Goal: Register for event/course: Sign up to attend an event or enroll in a course

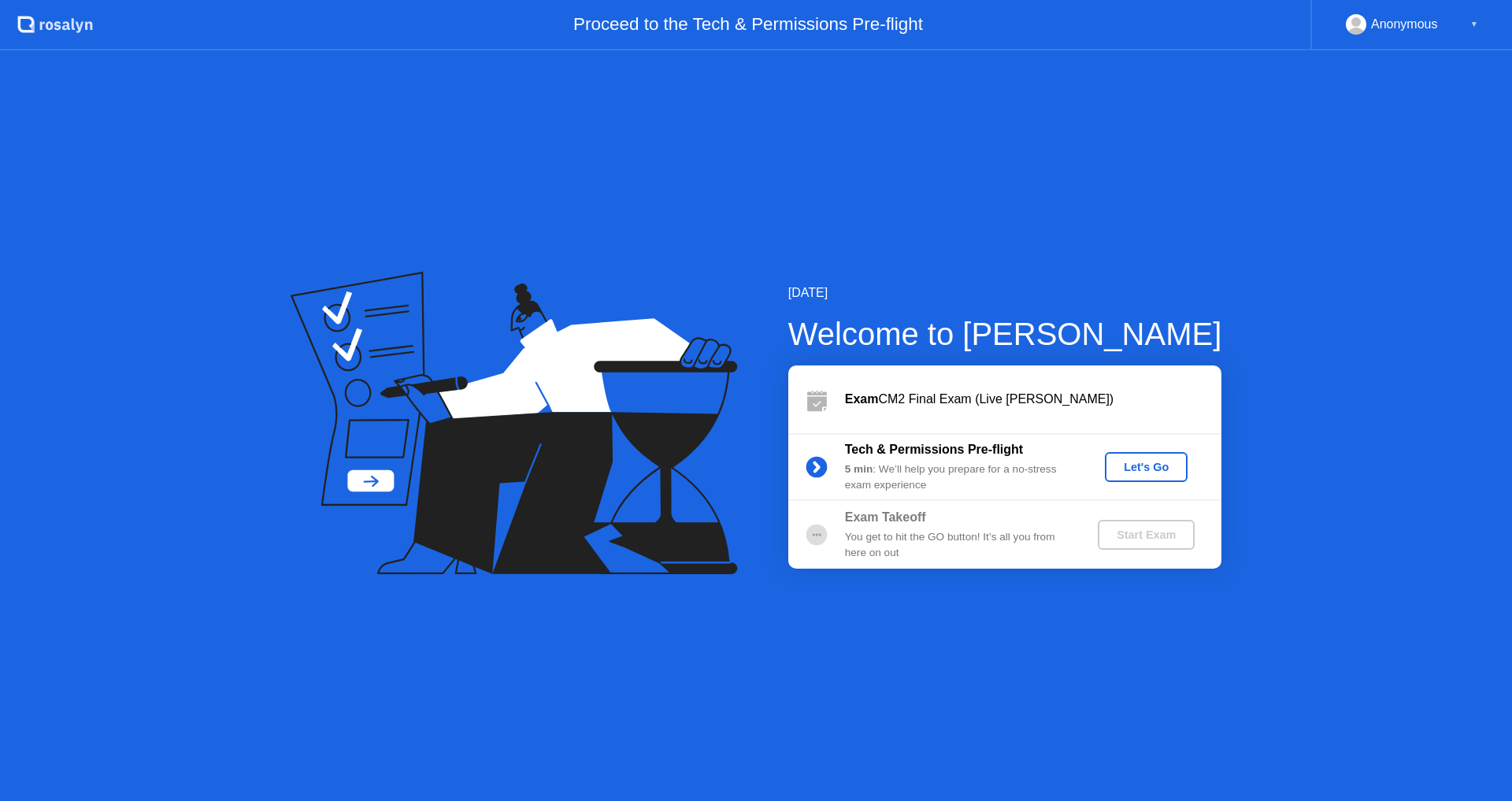
click at [1157, 472] on div "Let's Go" at bounding box center [1146, 467] width 71 height 13
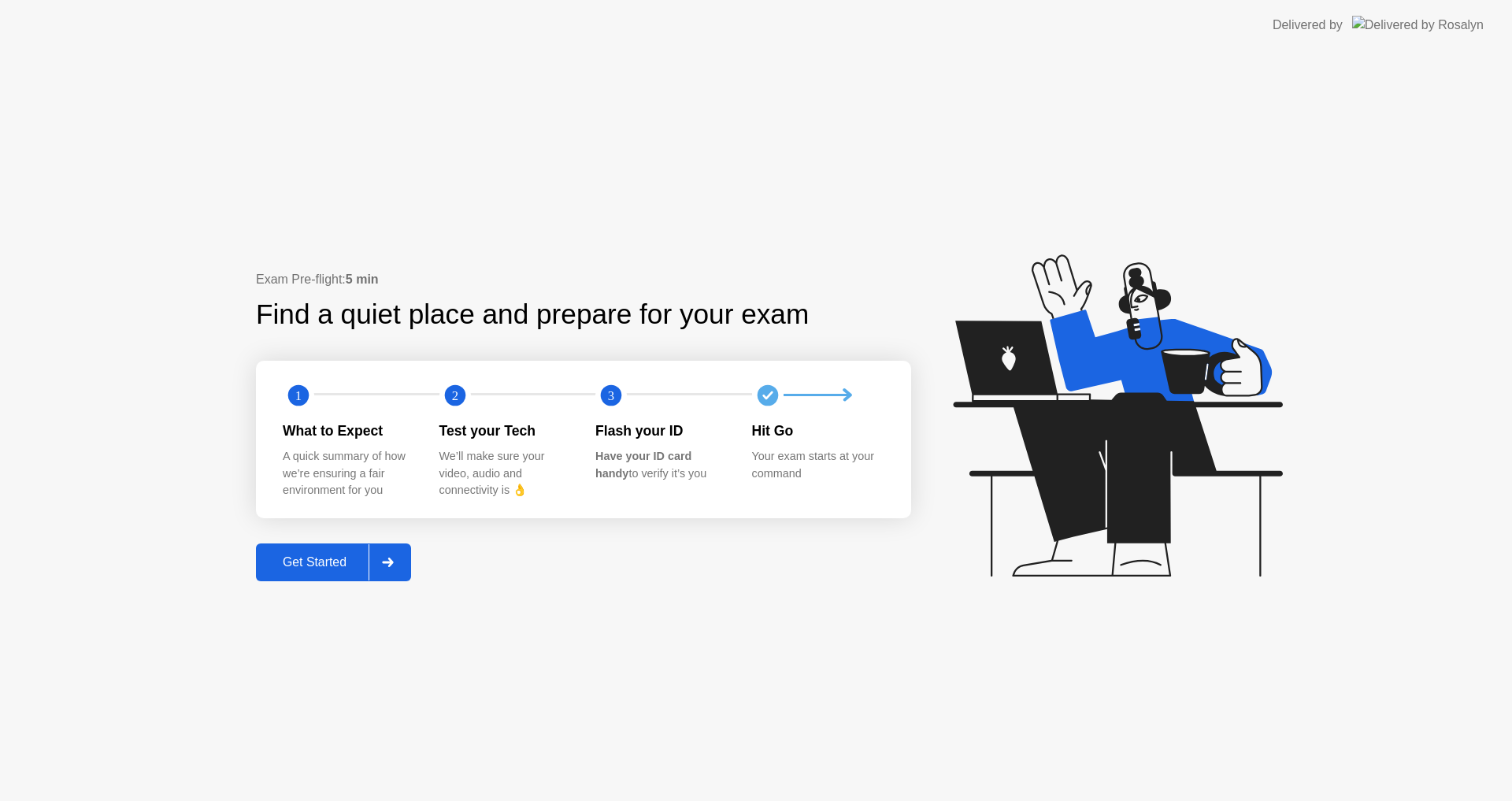
click at [310, 569] on div "Get Started" at bounding box center [314, 562] width 108 height 14
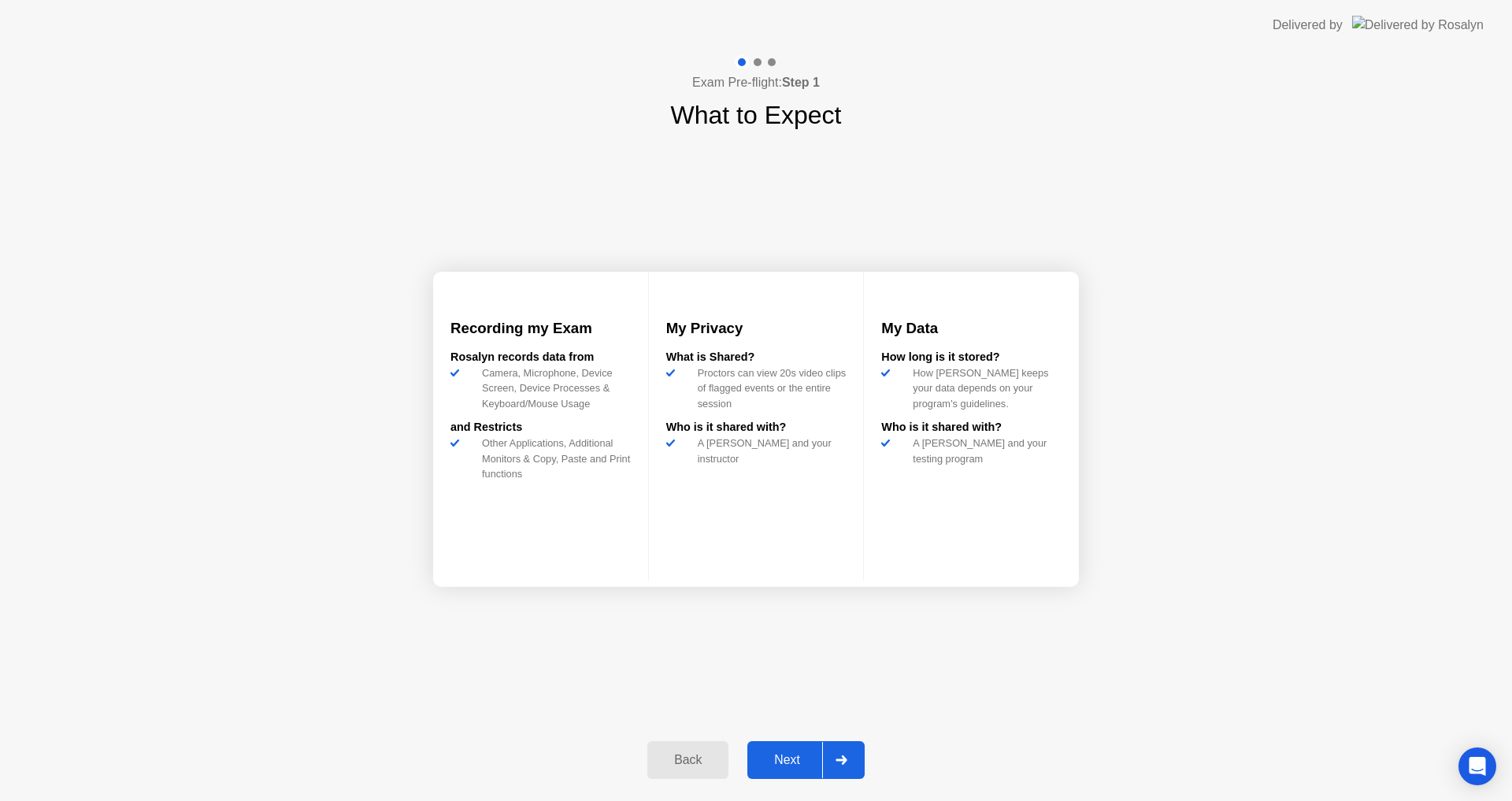
click at [789, 759] on div "Next" at bounding box center [787, 760] width 71 height 14
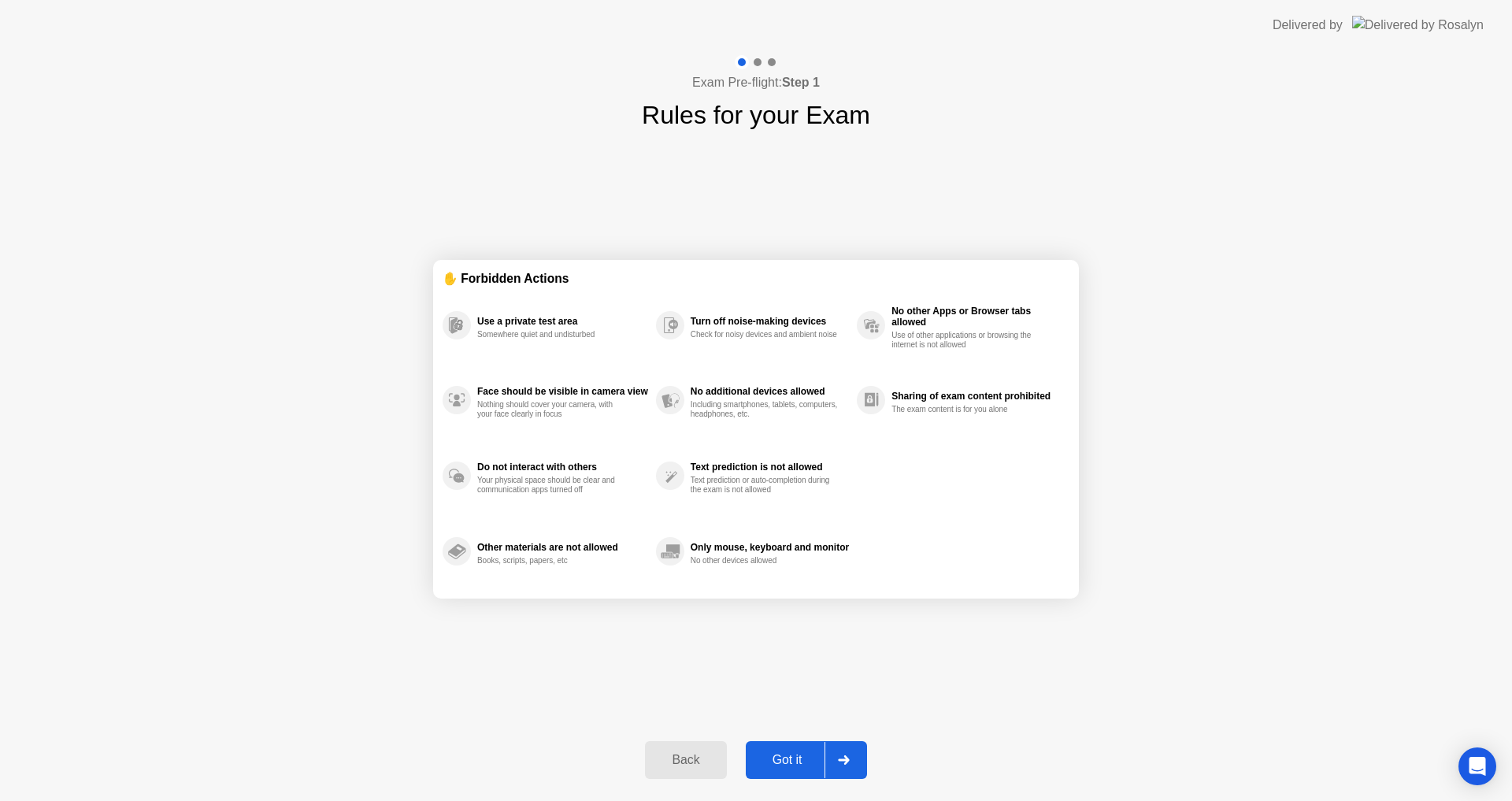
click at [789, 759] on div "Got it" at bounding box center [788, 760] width 75 height 14
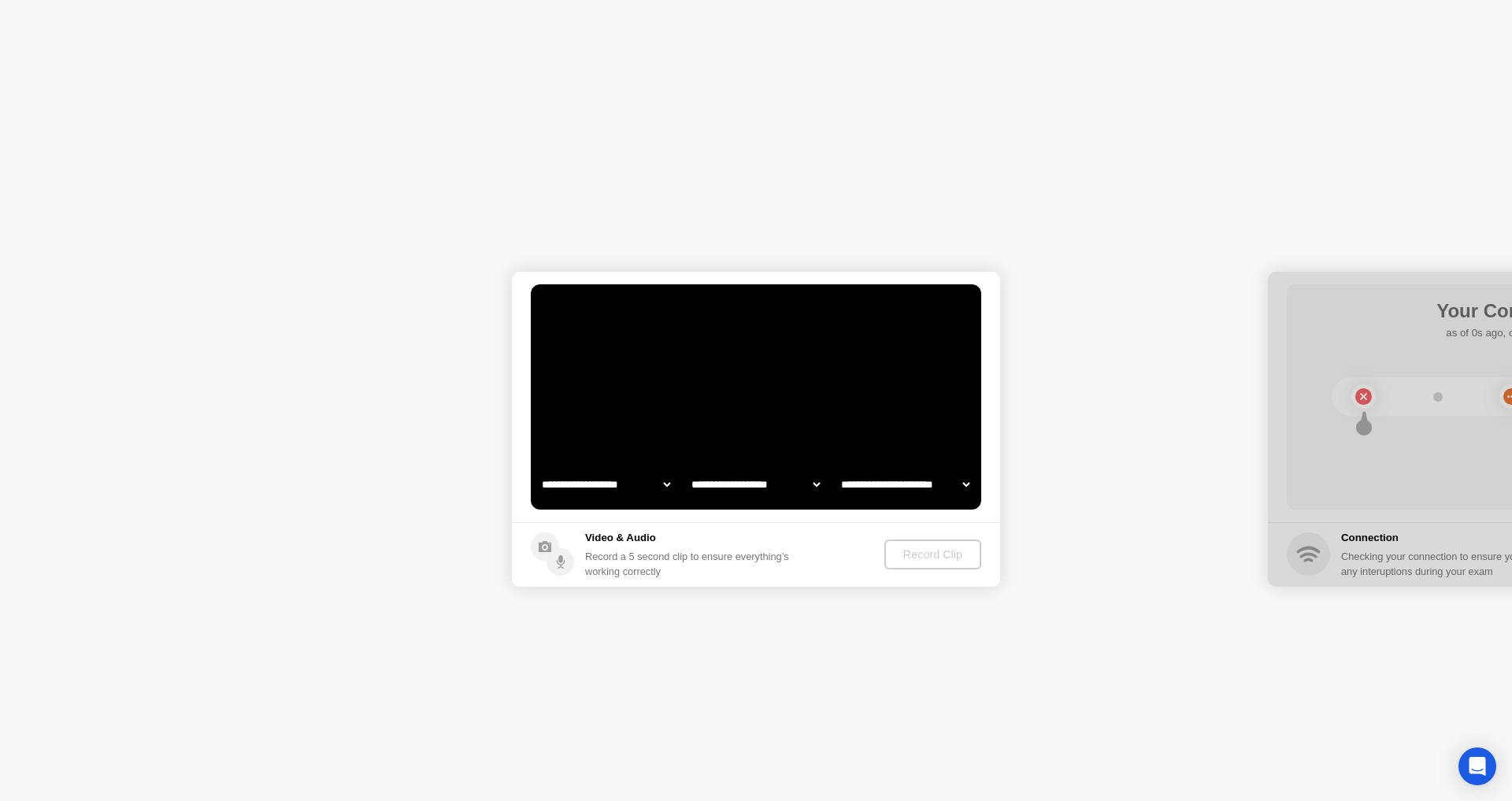
select select "**********"
select select "*******"
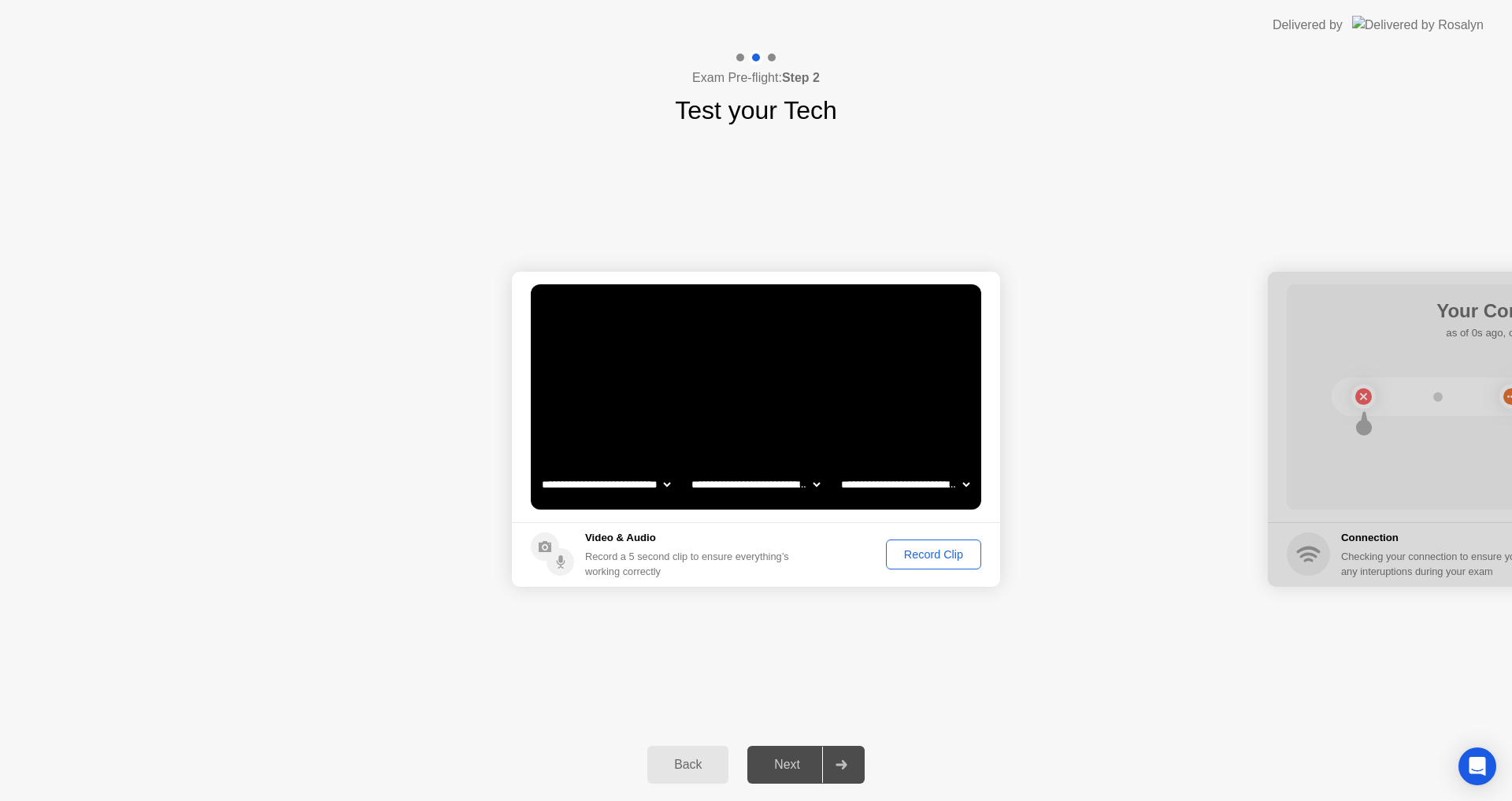
click at [926, 557] on div "Record Clip" at bounding box center [933, 555] width 84 height 13
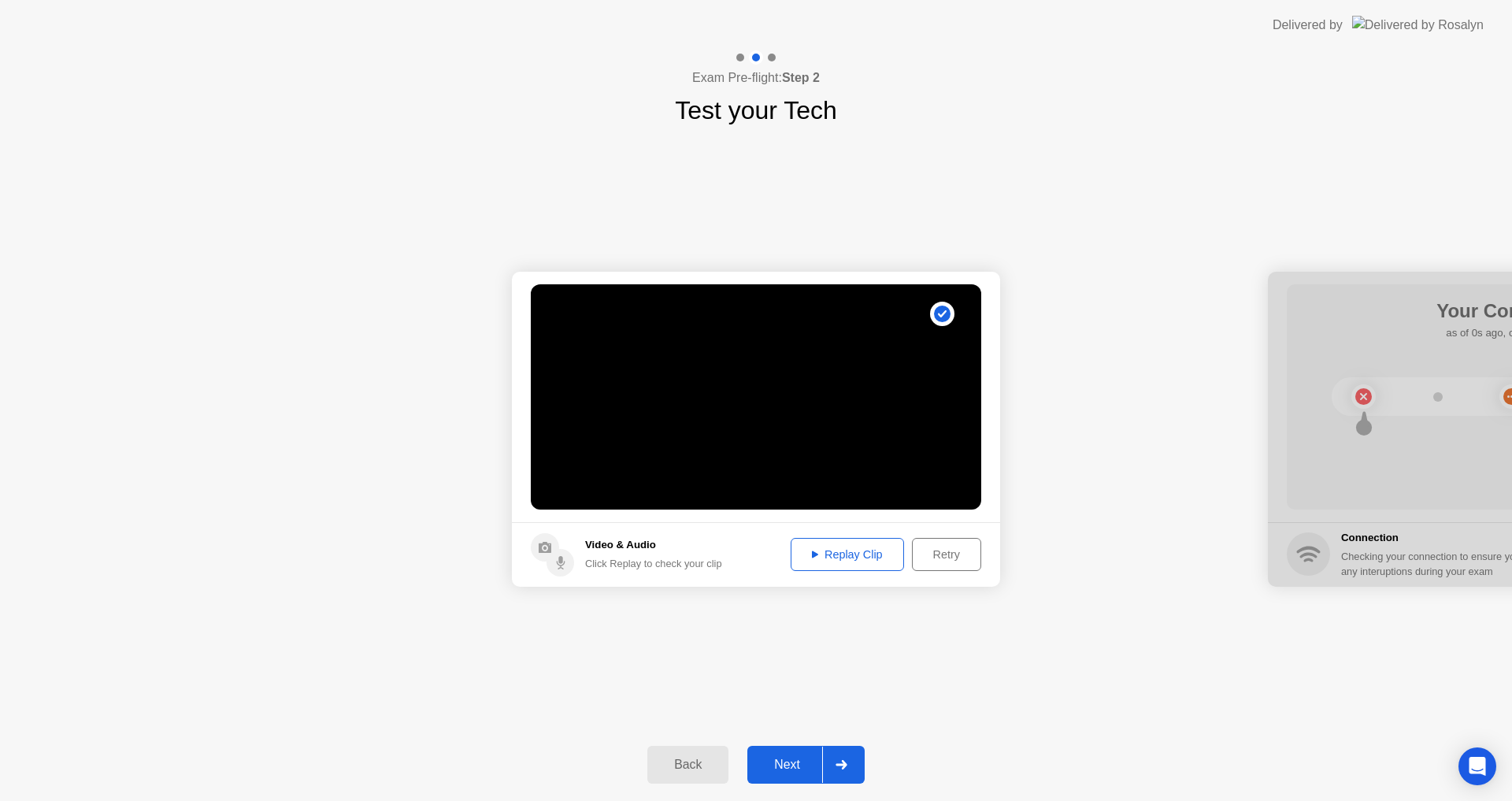
click at [845, 559] on div "Replay Clip" at bounding box center [847, 555] width 102 height 13
click at [799, 764] on div "Next" at bounding box center [787, 765] width 71 height 14
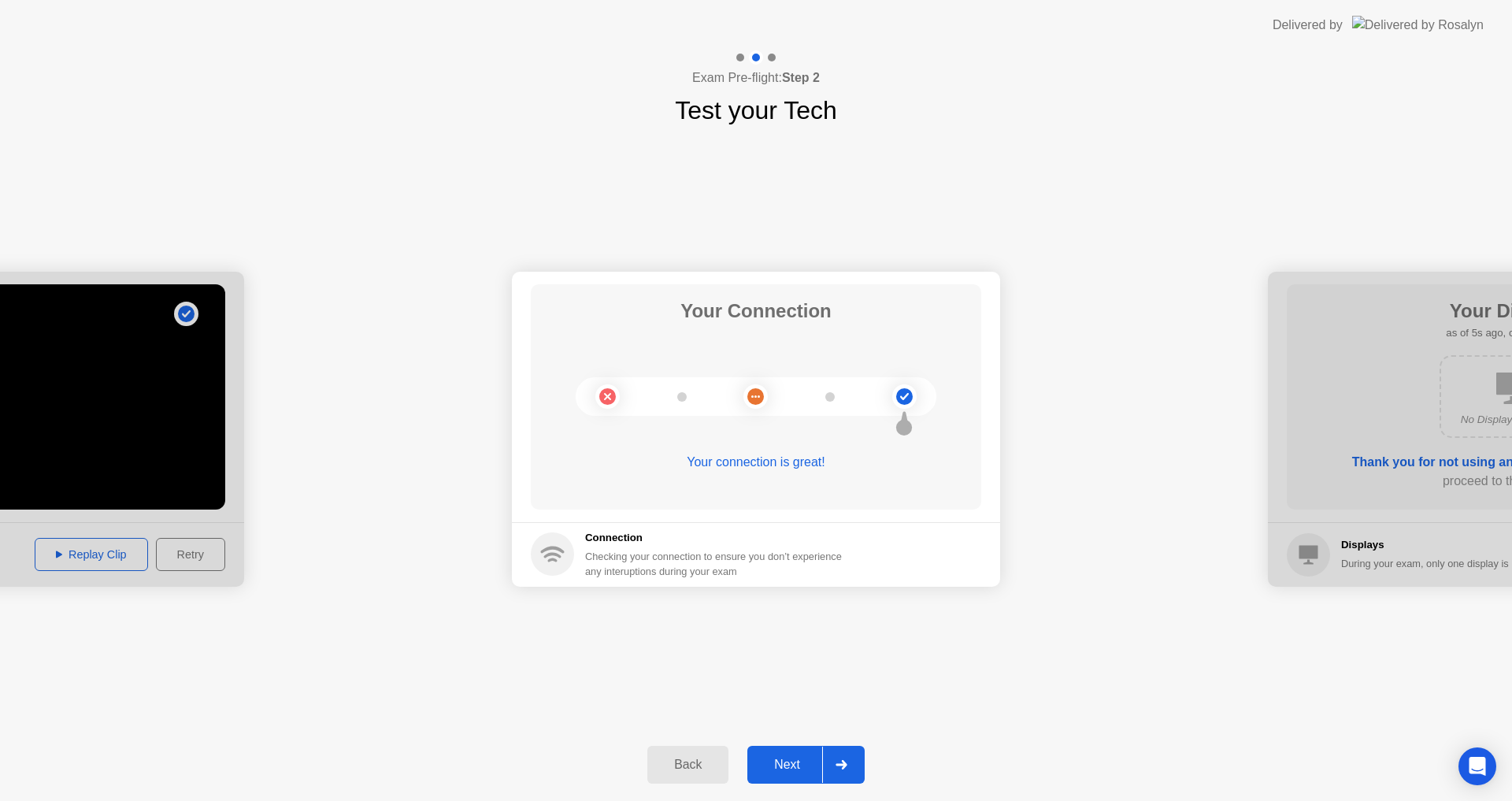
click at [799, 764] on div "Next" at bounding box center [787, 765] width 71 height 14
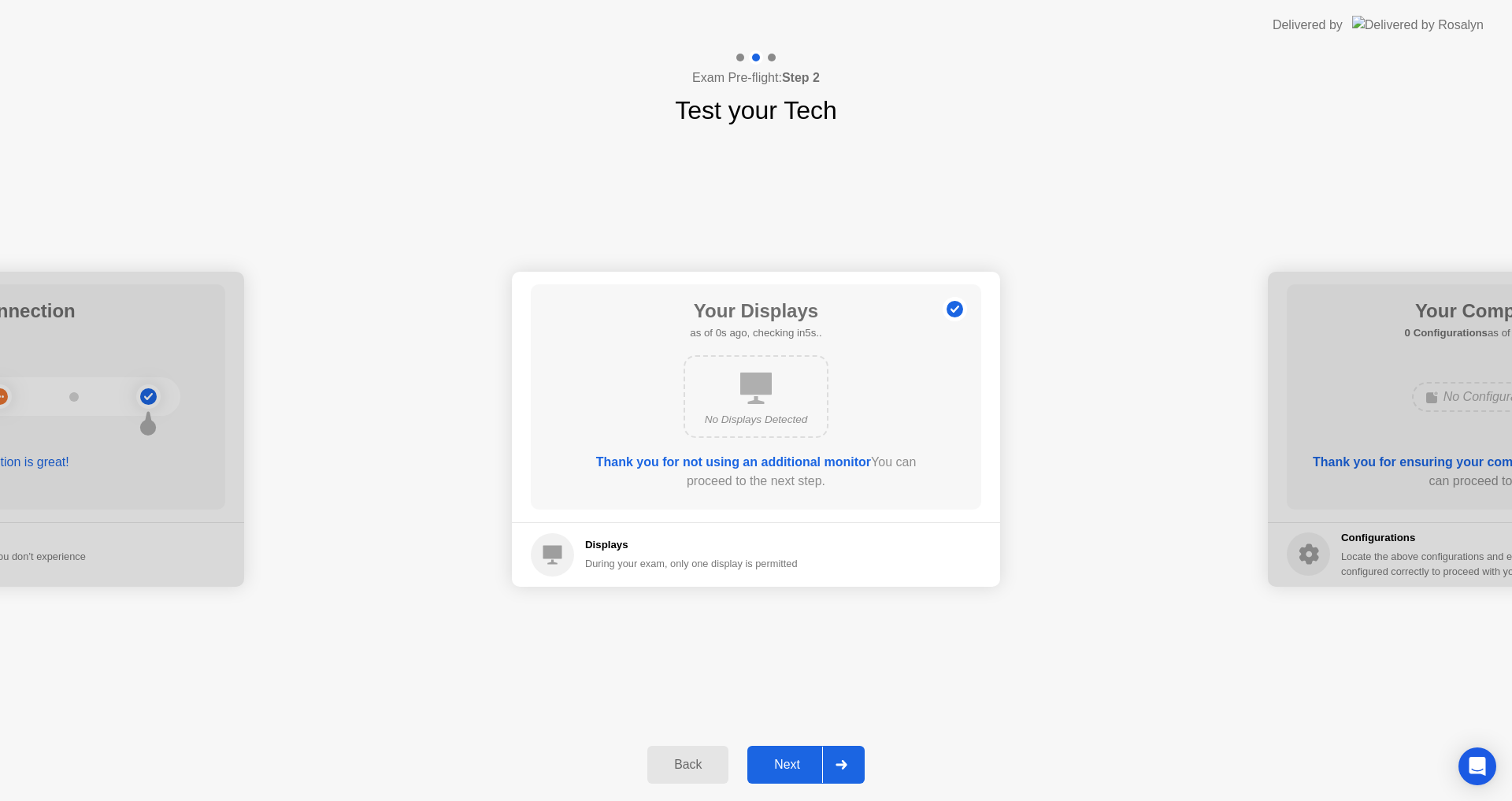
click at [788, 769] on div "Next" at bounding box center [787, 765] width 71 height 14
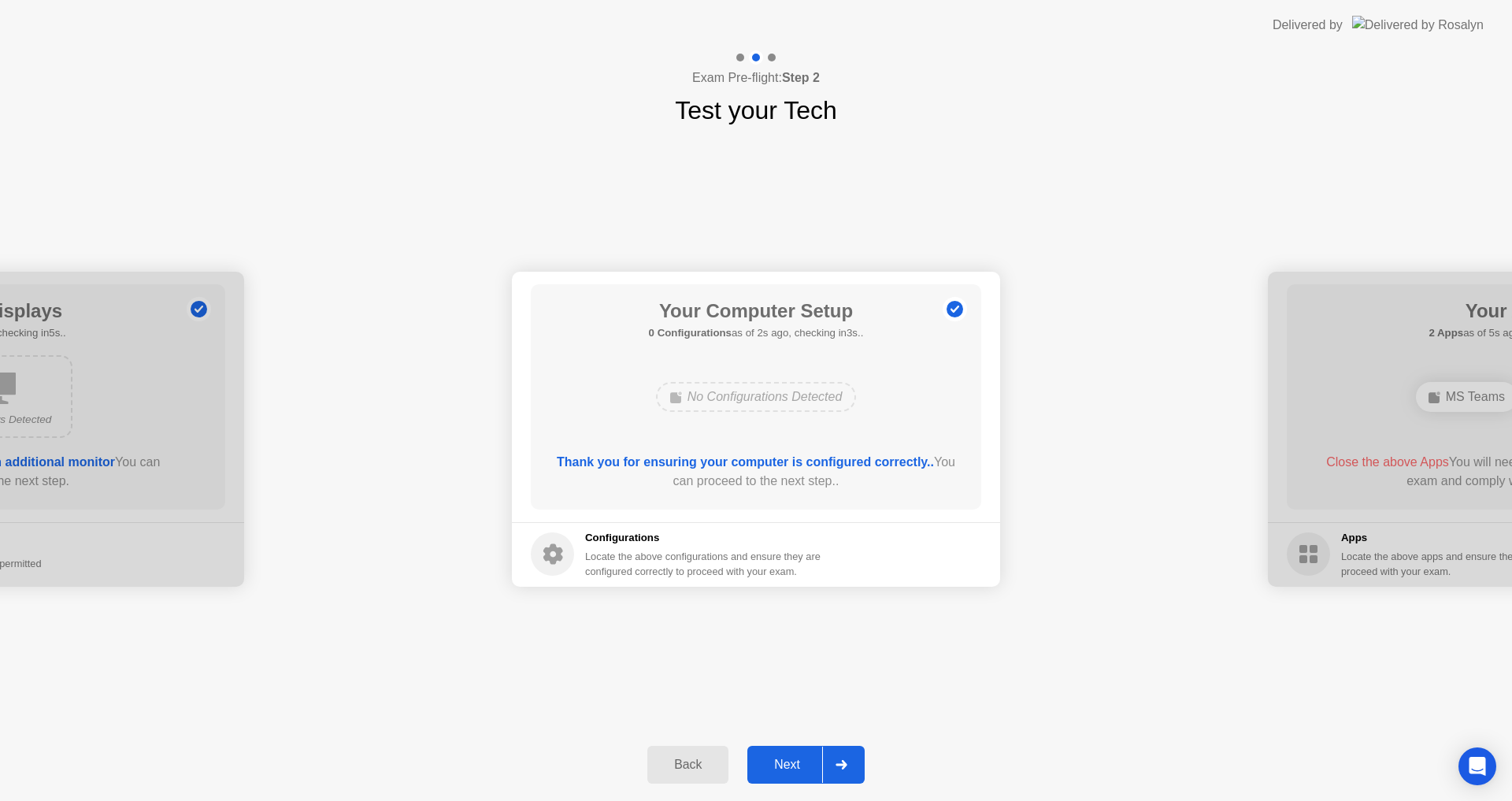
click at [794, 764] on div "Next" at bounding box center [787, 765] width 71 height 14
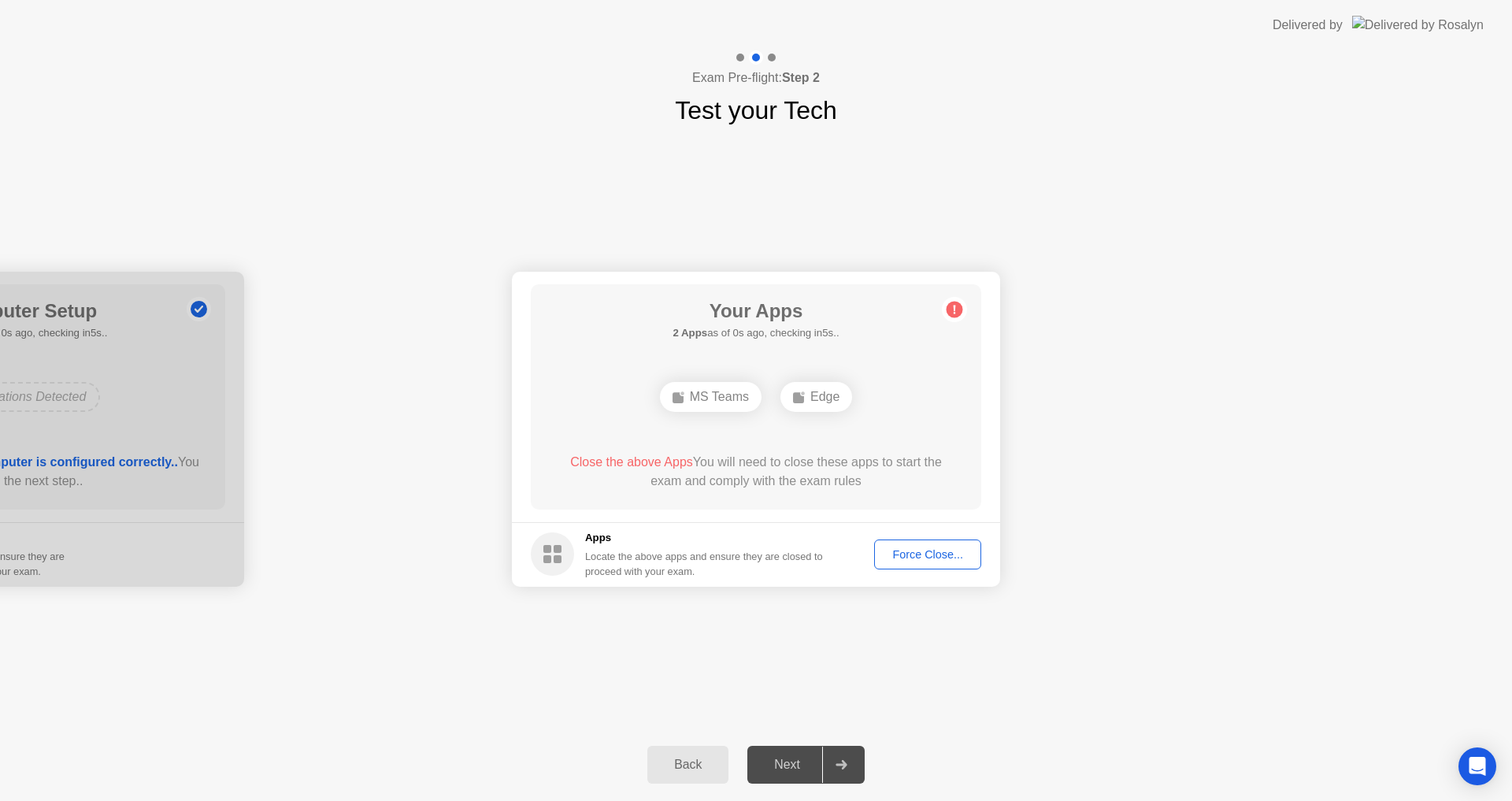
click at [794, 764] on div "Next" at bounding box center [787, 765] width 71 height 14
click at [930, 555] on div "Force Close..." at bounding box center [928, 555] width 96 height 13
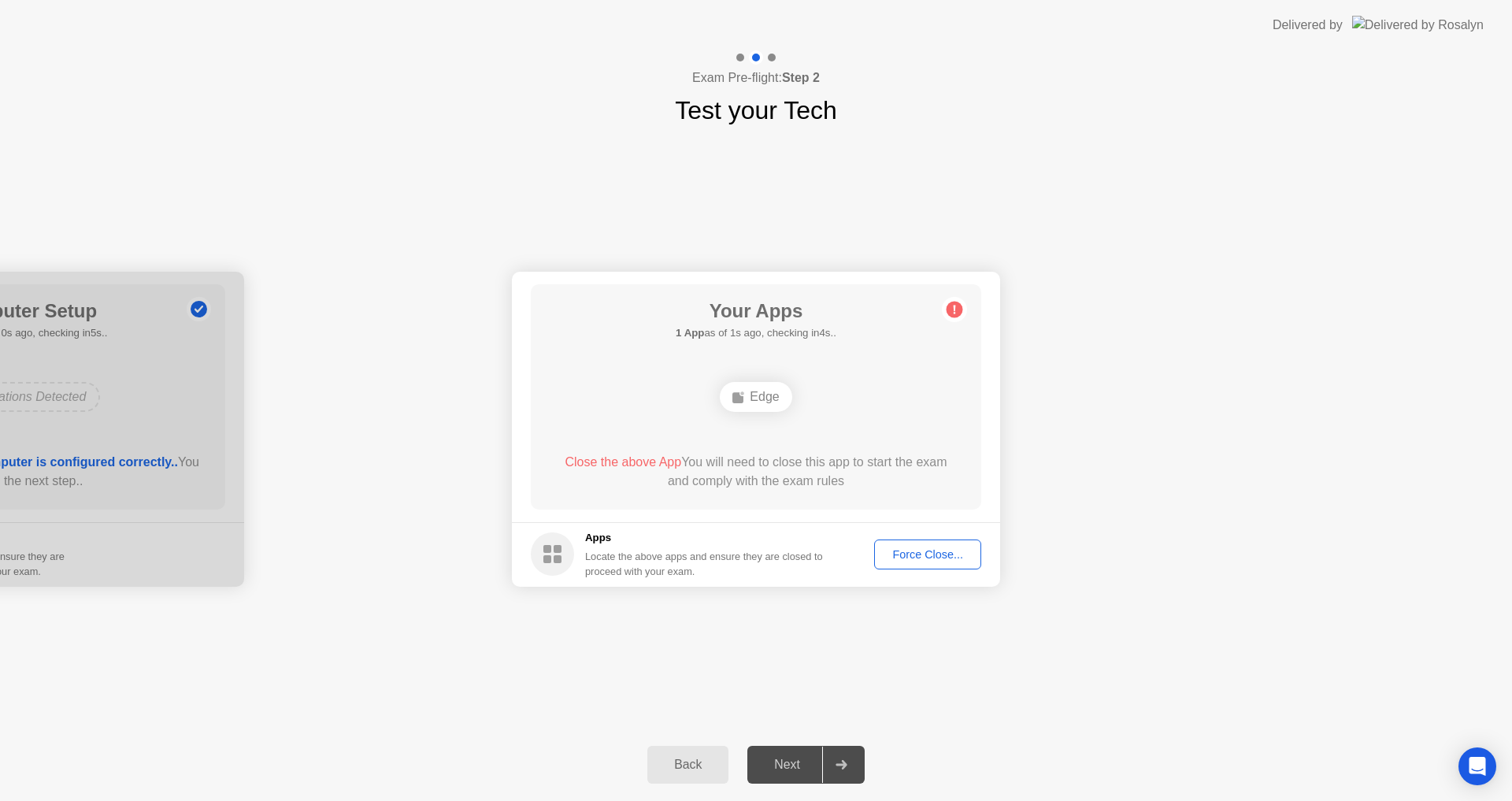
click at [930, 549] on div "Force Close..." at bounding box center [928, 555] width 96 height 13
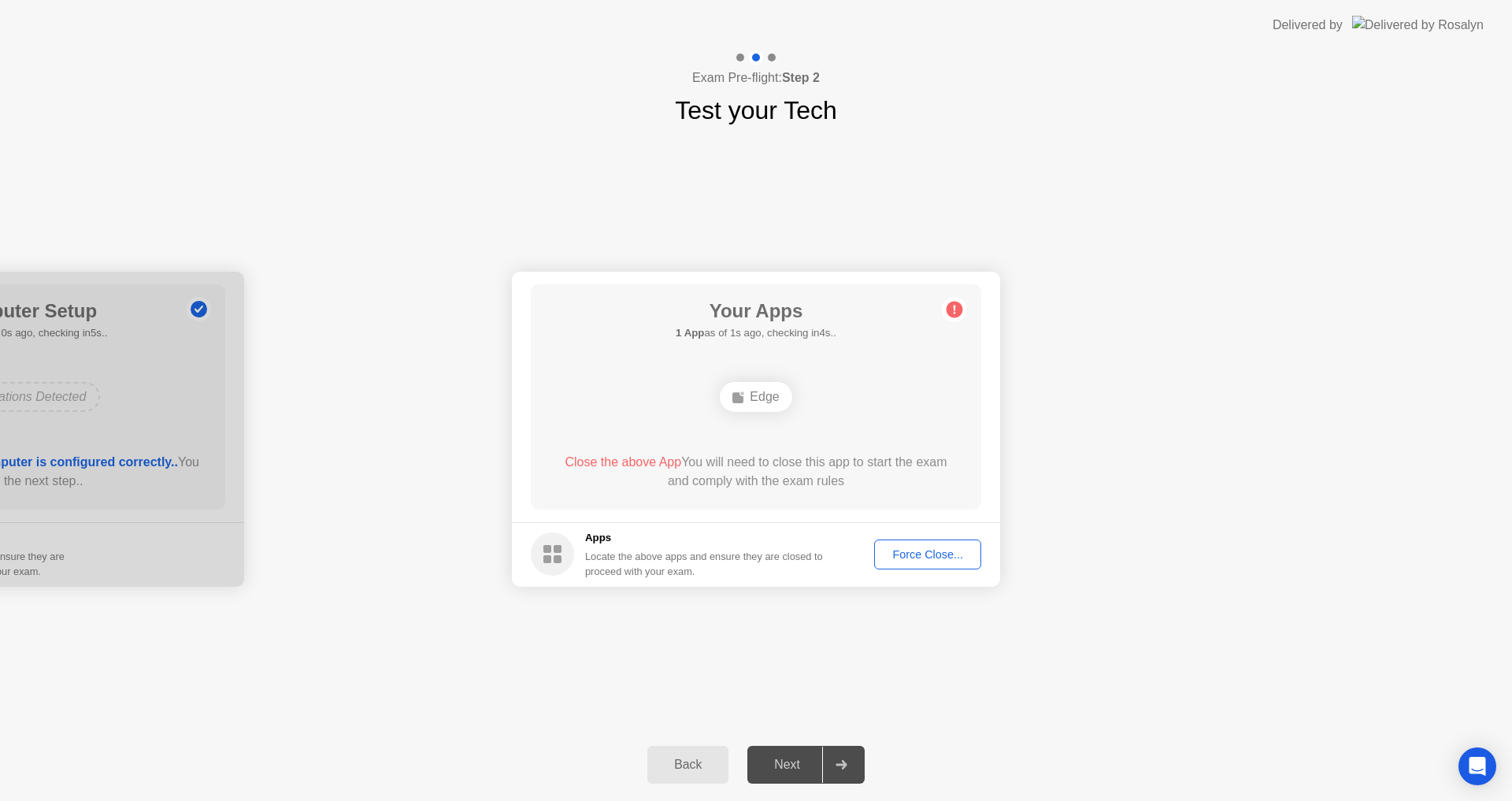
click at [908, 555] on div "Force Close..." at bounding box center [928, 555] width 96 height 13
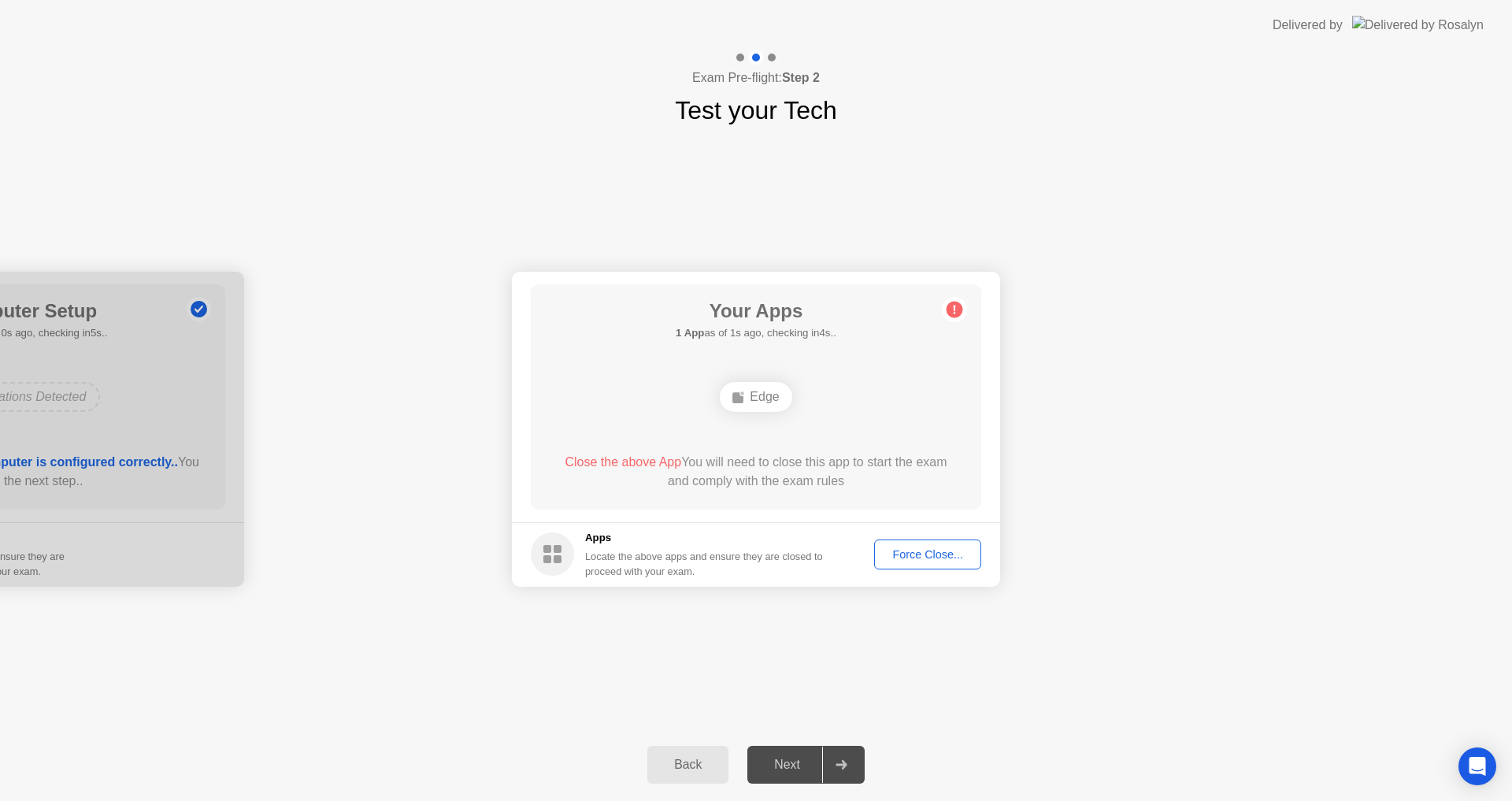
click at [933, 555] on div "Force Close..." at bounding box center [928, 555] width 96 height 13
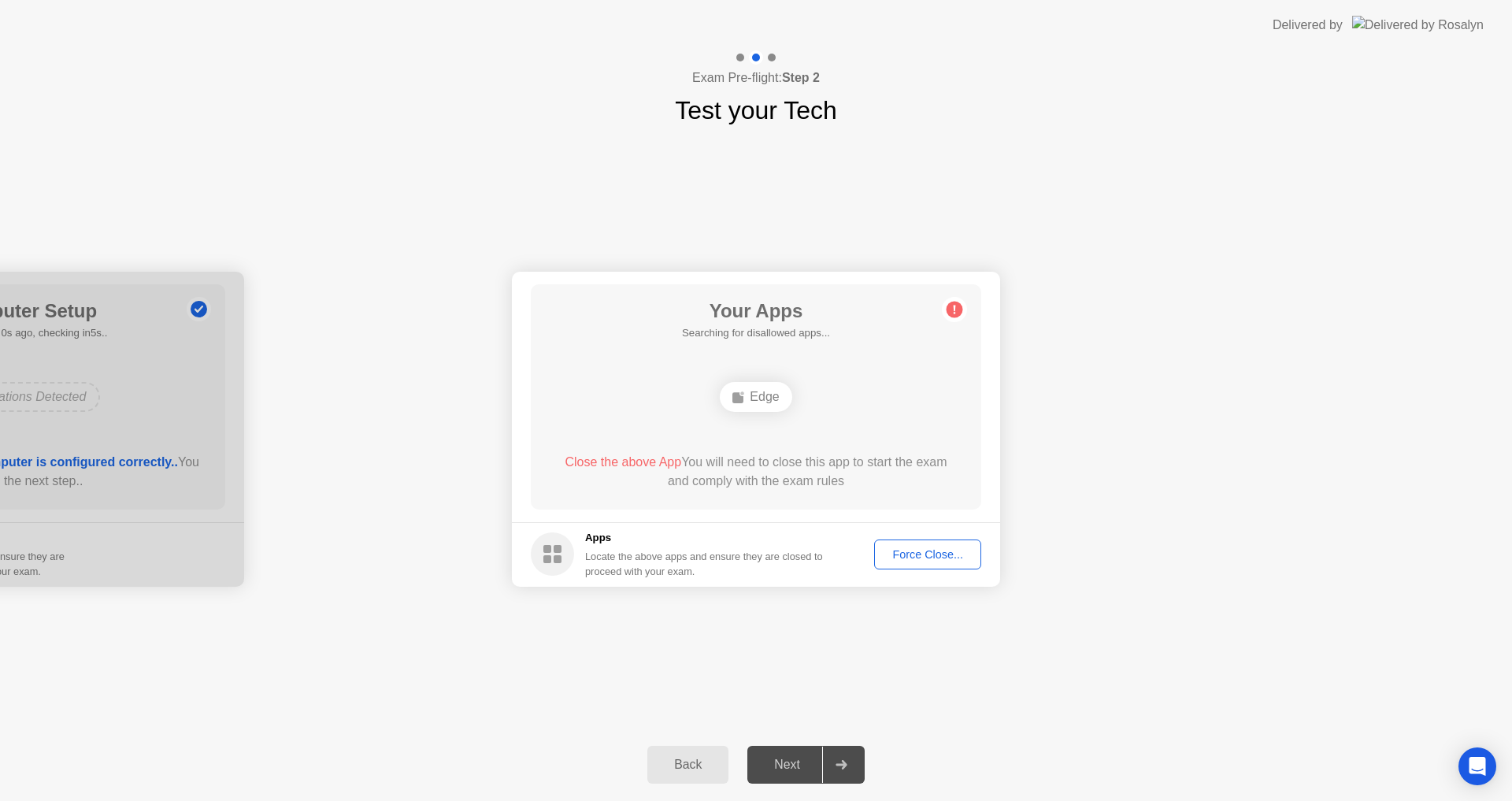
click at [940, 560] on div "Force Close..." at bounding box center [928, 555] width 96 height 13
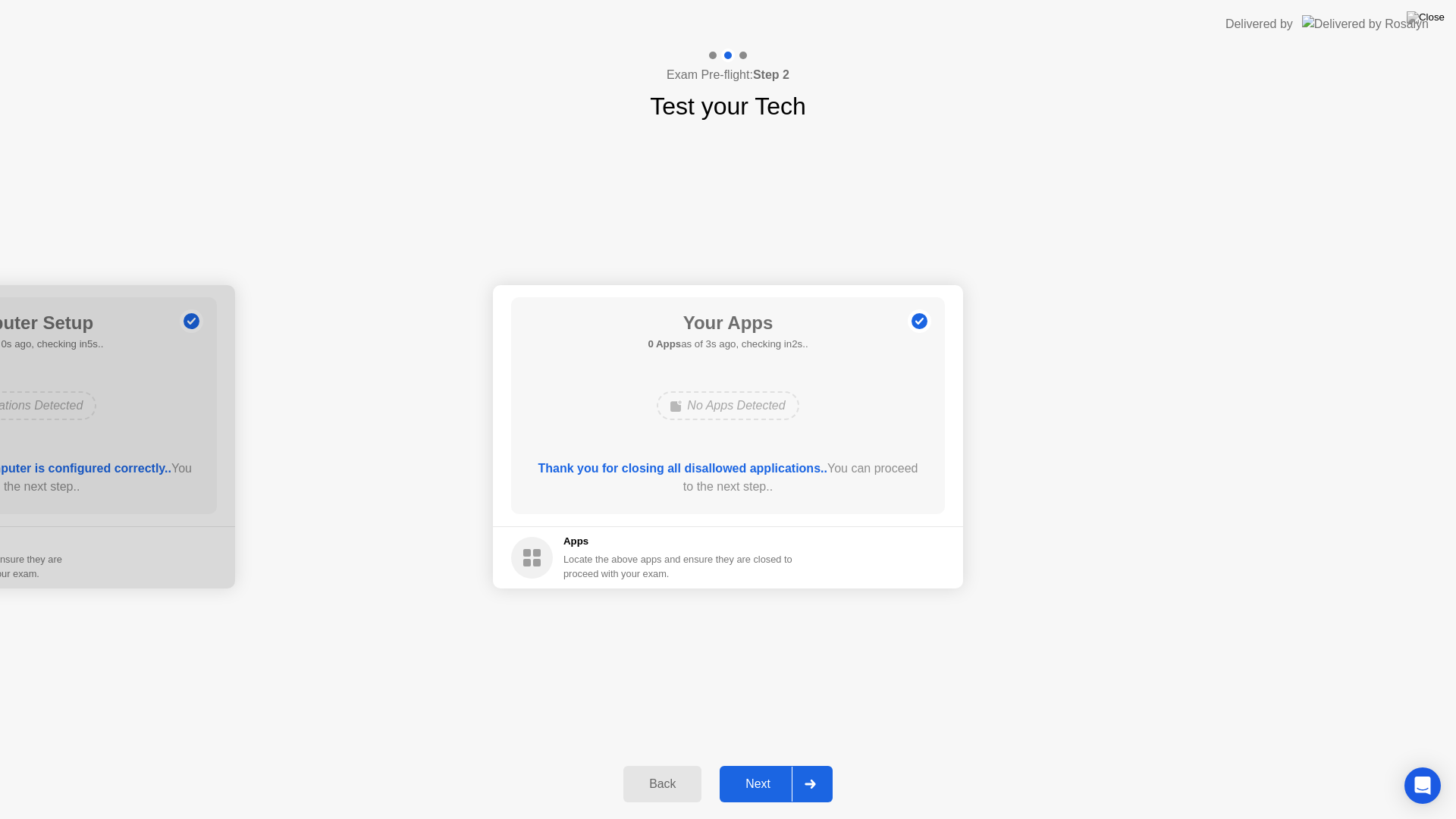
click at [762, 771] on div "Next" at bounding box center [758, 785] width 68 height 13
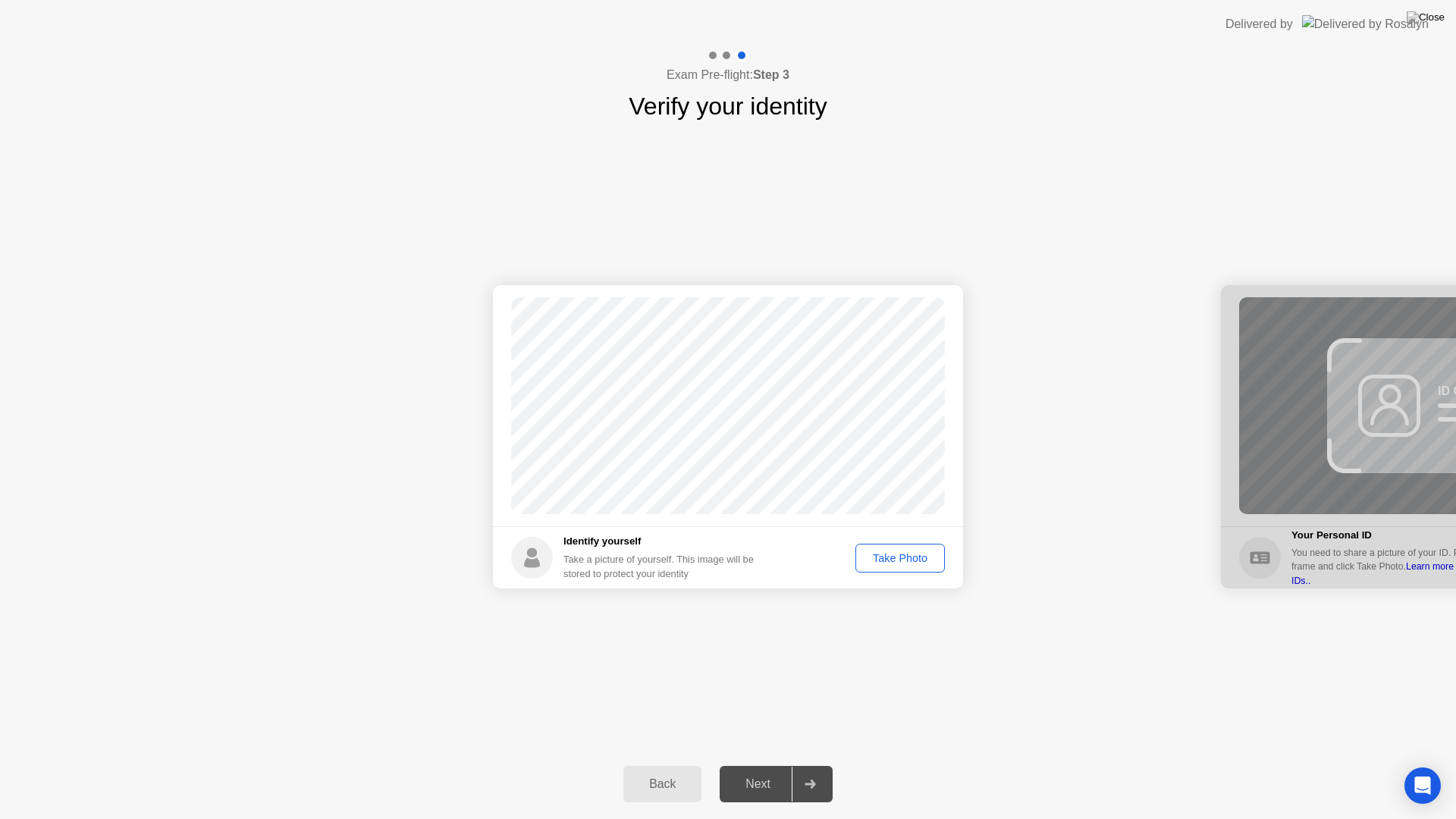
click at [893, 555] on div "Take Photo" at bounding box center [900, 558] width 78 height 12
click at [908, 562] on div "Retake" at bounding box center [910, 558] width 59 height 12
click at [908, 562] on div "Take Photo" at bounding box center [900, 558] width 78 height 12
click at [762, 771] on div "Next" at bounding box center [758, 785] width 68 height 13
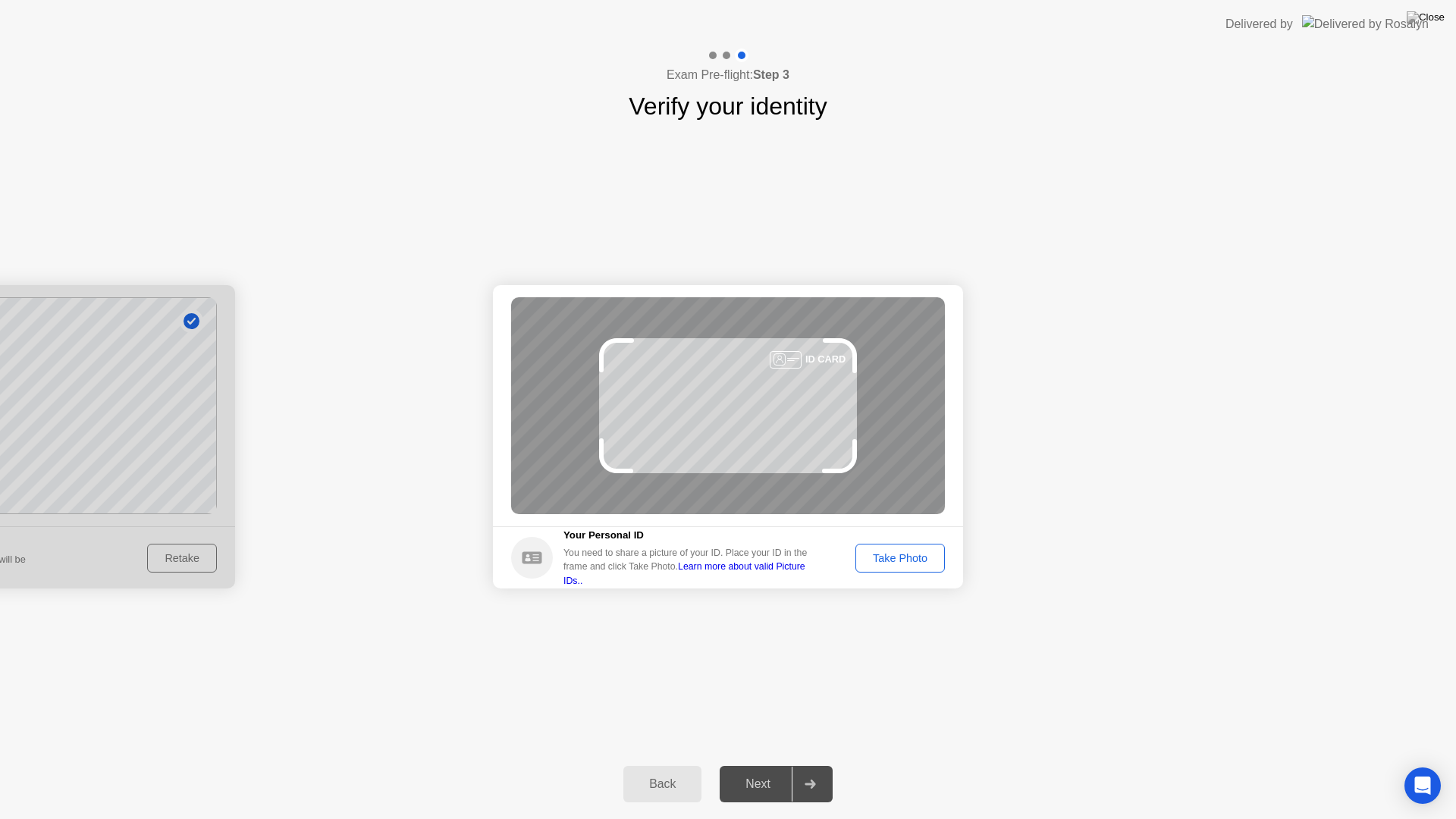
click at [914, 559] on div "Take Photo" at bounding box center [900, 558] width 78 height 12
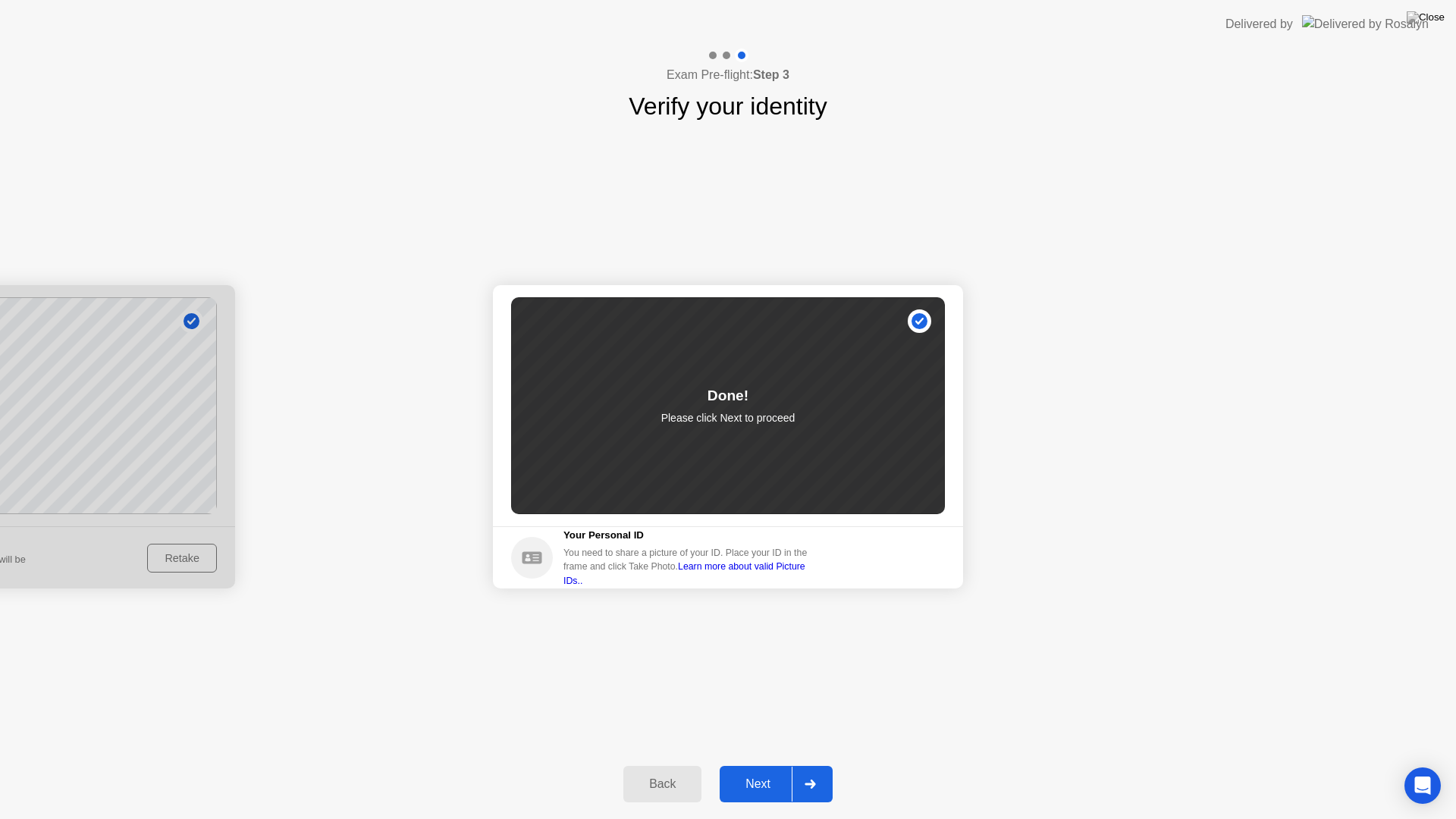
click at [758, 771] on div "Next" at bounding box center [758, 785] width 68 height 13
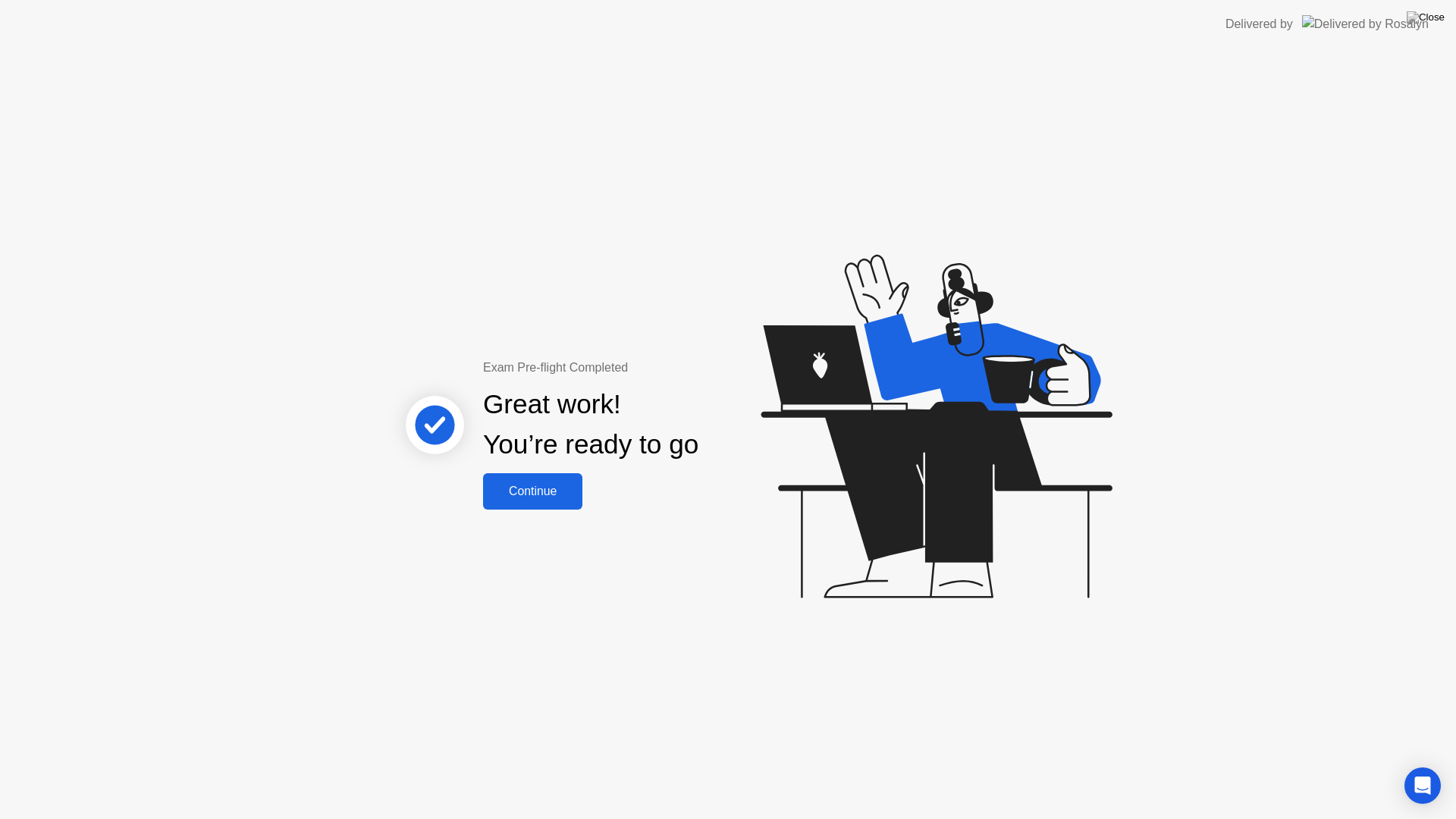
click at [526, 498] on div "Continue" at bounding box center [533, 492] width 90 height 13
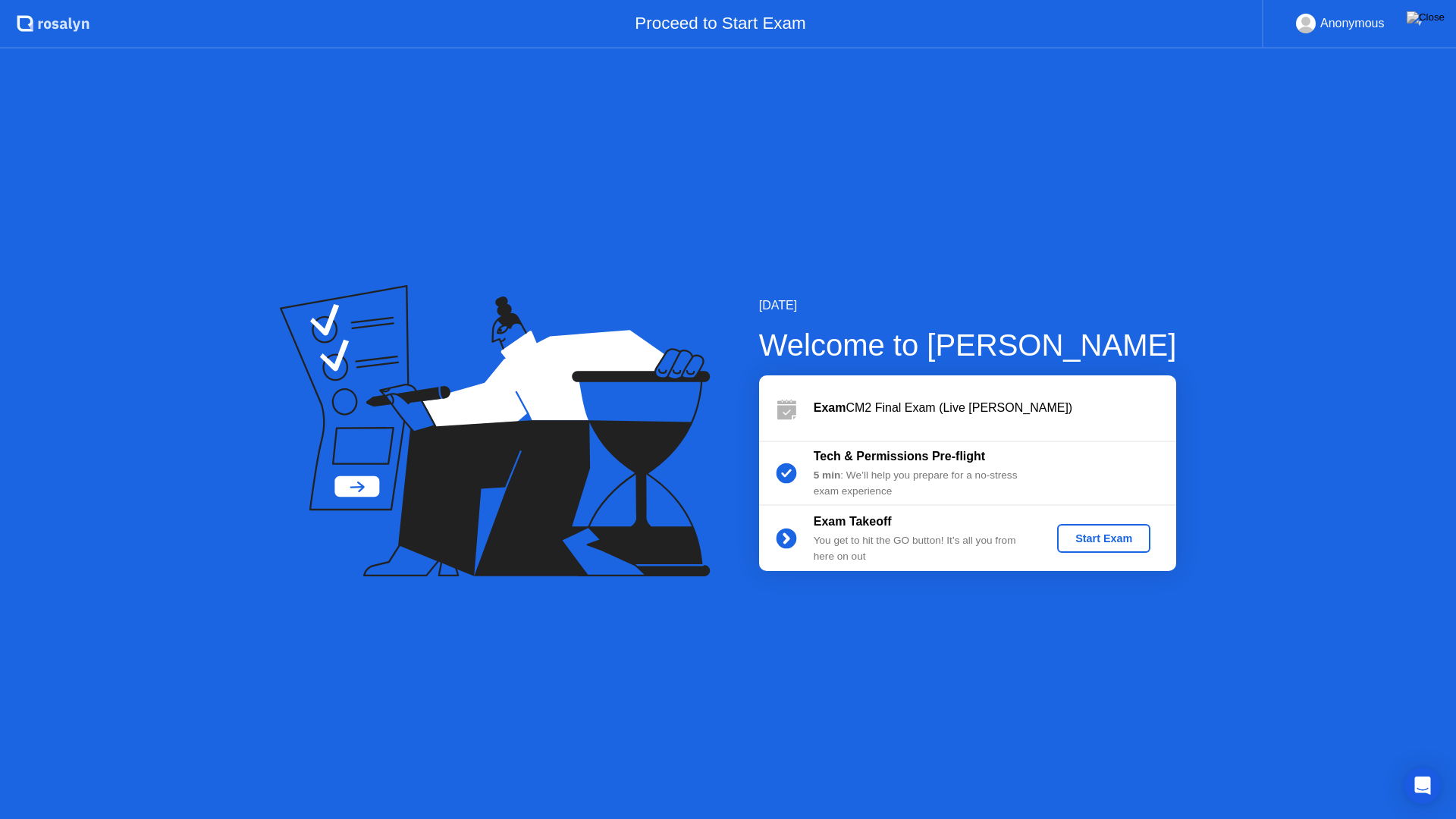
click at [1114, 543] on div "Start Exam" at bounding box center [1104, 539] width 81 height 12
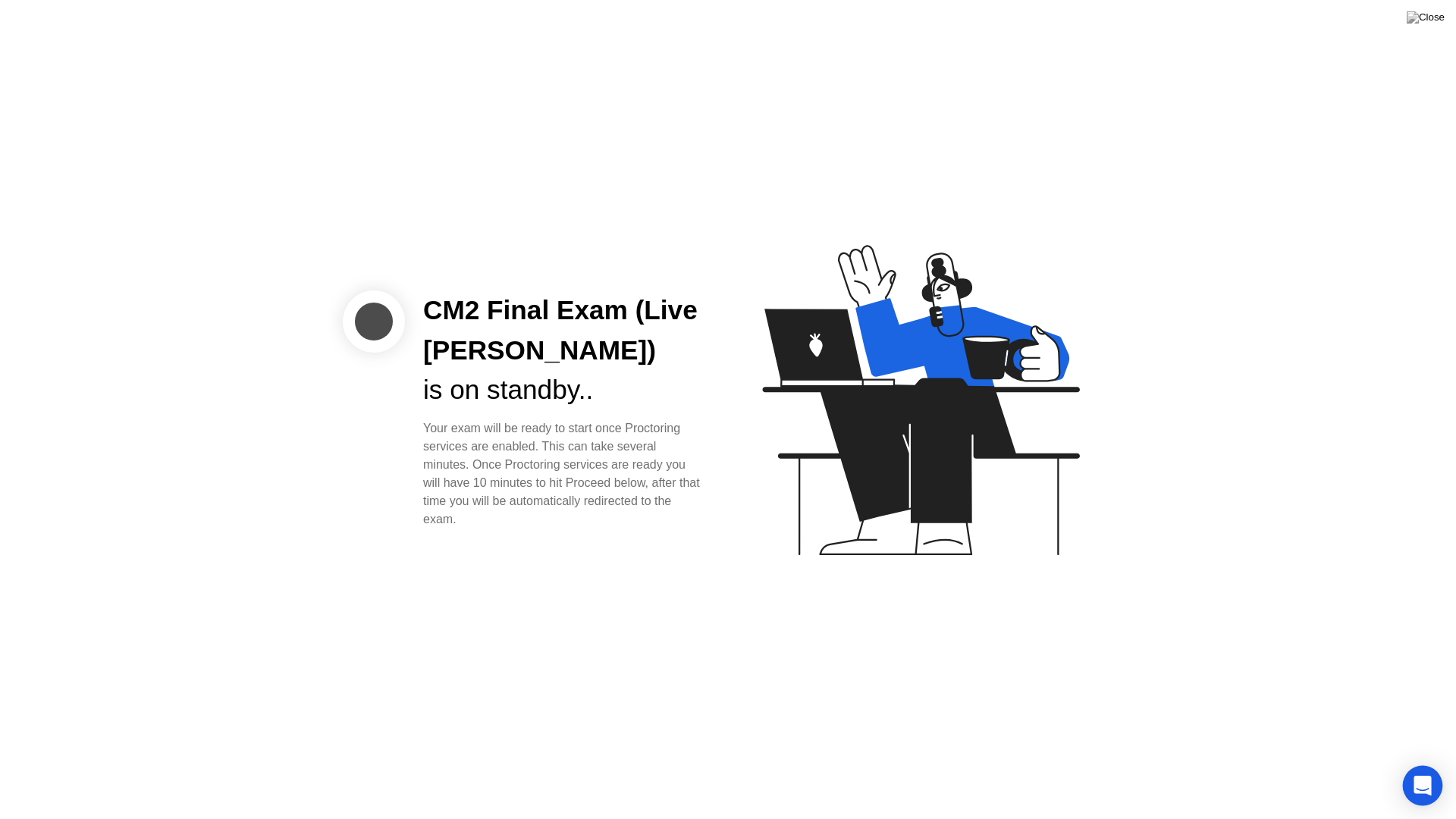
click at [1419, 771] on icon "Open Intercom Messenger" at bounding box center [1423, 786] width 17 height 20
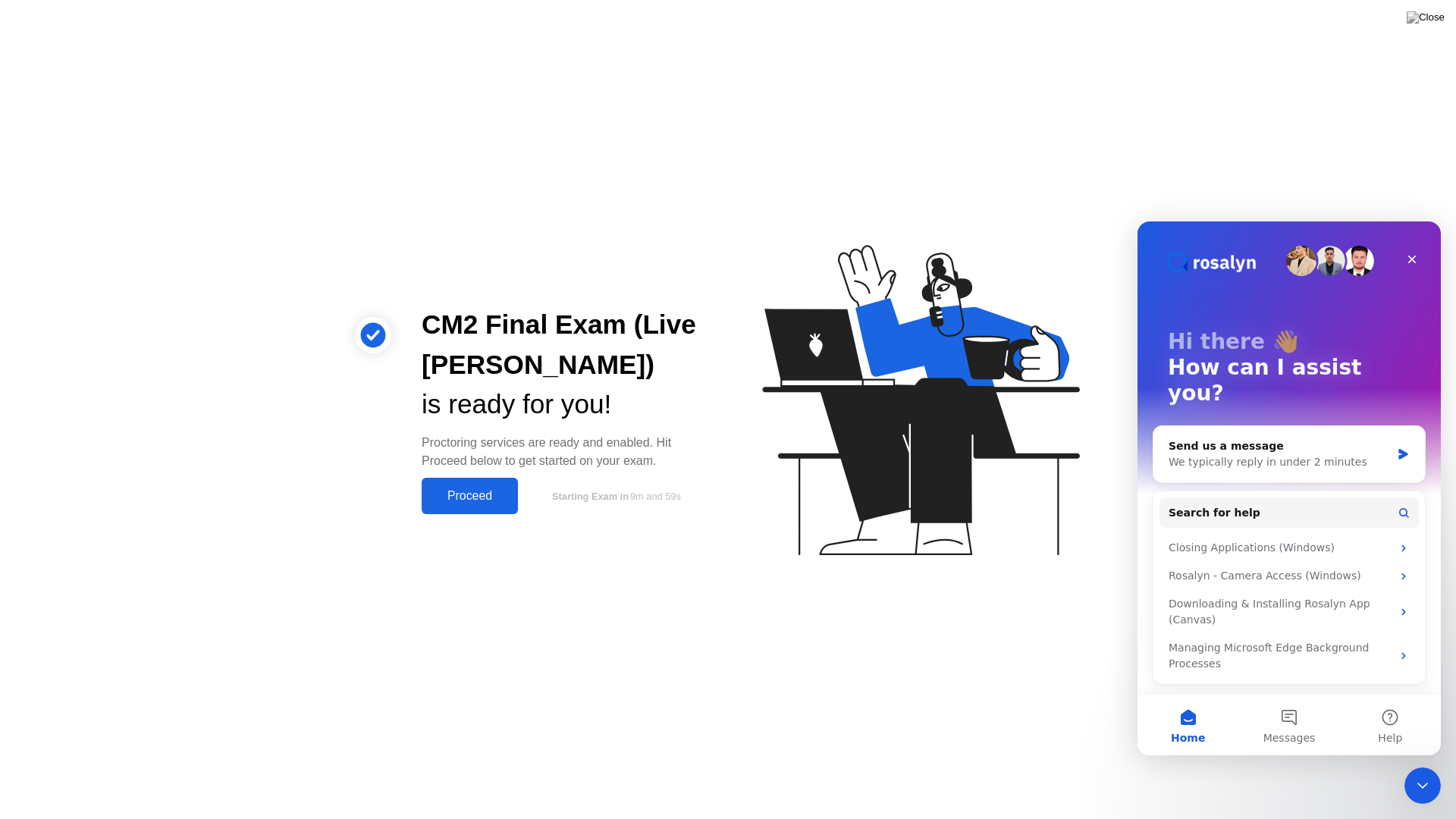
click at [1005, 697] on div "CM2 Final Exam (Live [PERSON_NAME]) is ready for you! Proctoring services are r…" at bounding box center [728, 410] width 1456 height 819
click at [1411, 258] on icon "Close" at bounding box center [1412, 259] width 9 height 9
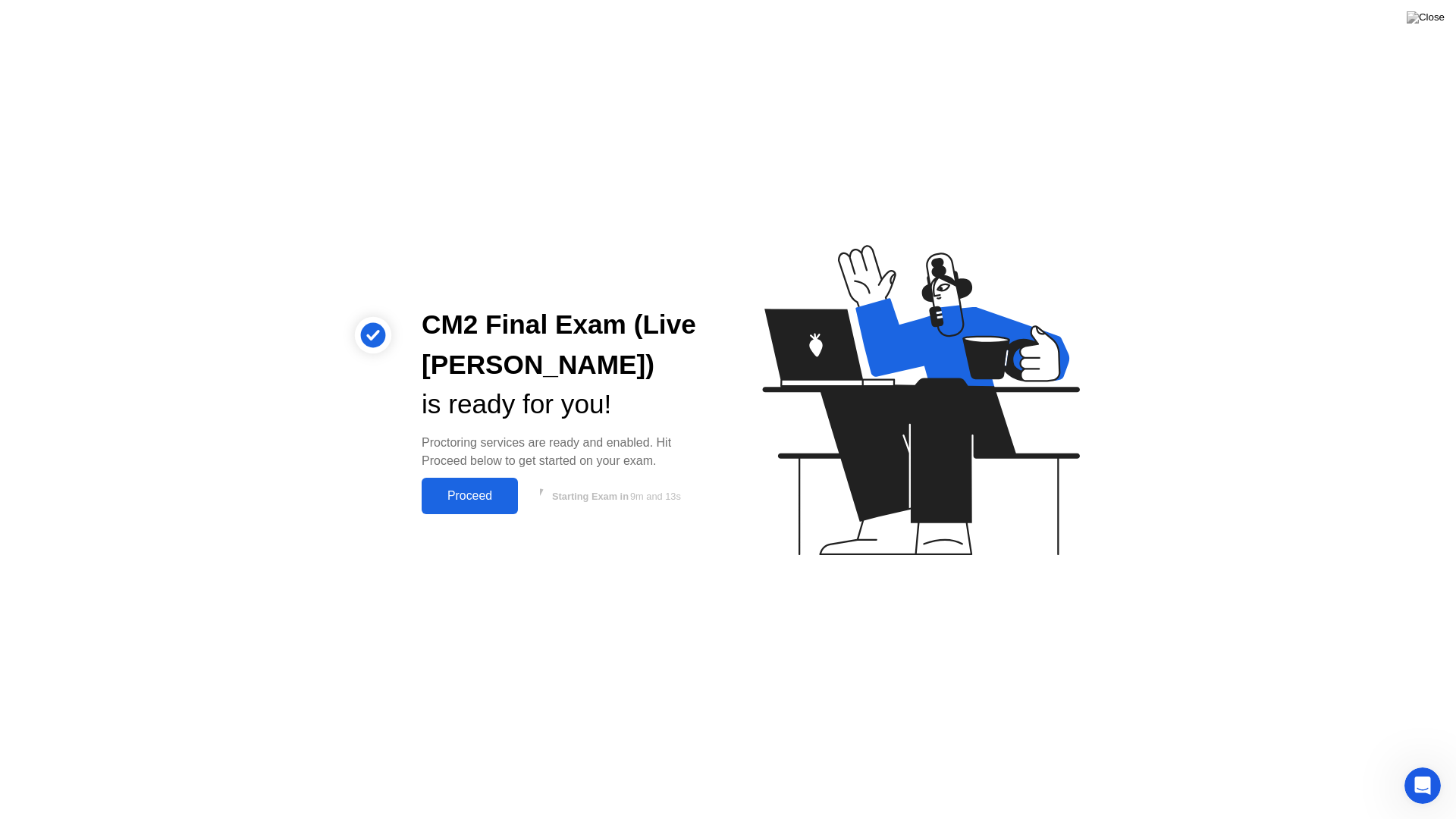
click at [469, 499] on div "Proceed" at bounding box center [470, 496] width 87 height 13
